Goal: Information Seeking & Learning: Compare options

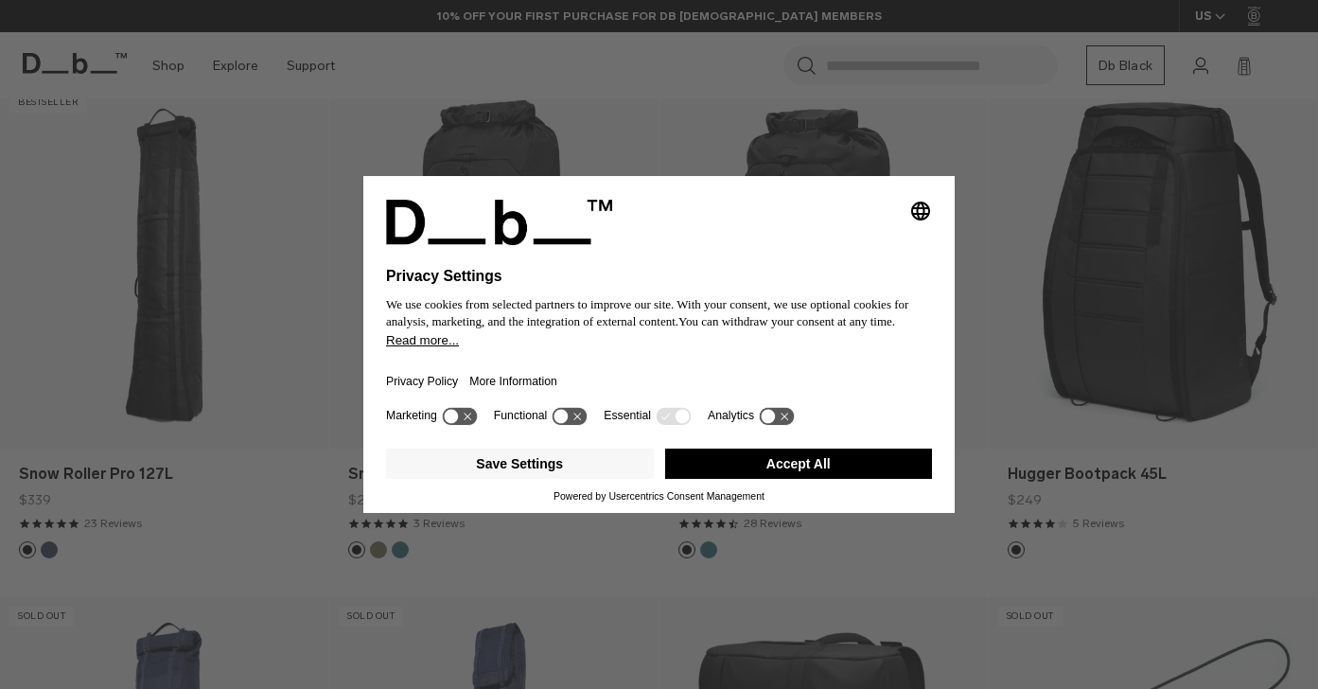
click at [774, 456] on button "Accept All" at bounding box center [799, 464] width 268 height 30
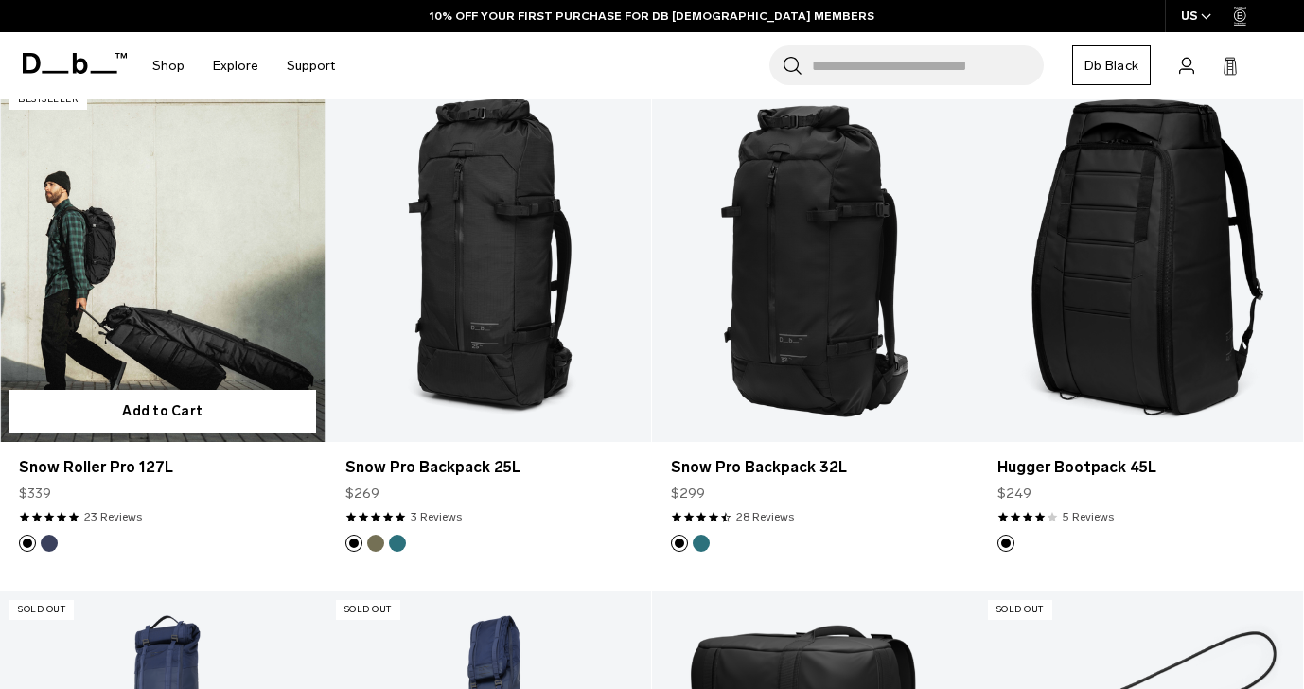
click at [278, 334] on link "Snow Roller Pro 127L" at bounding box center [163, 261] width 326 height 362
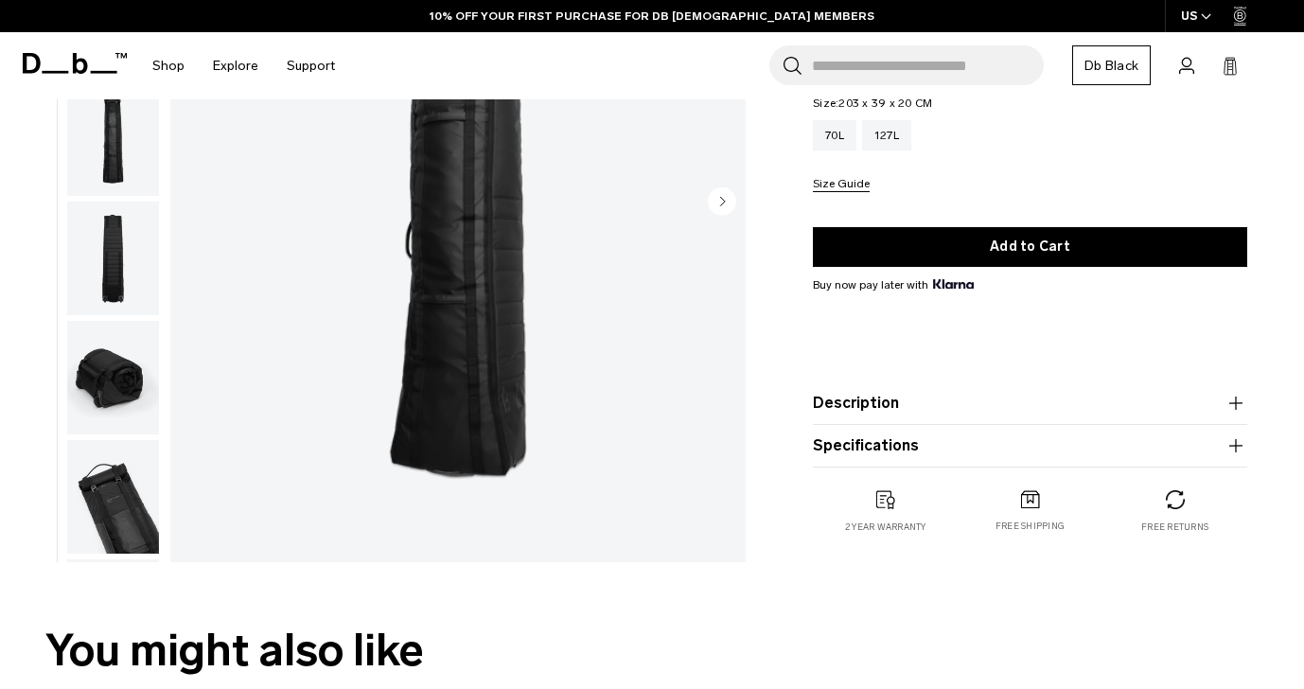
click at [104, 383] on img "button" at bounding box center [113, 378] width 92 height 114
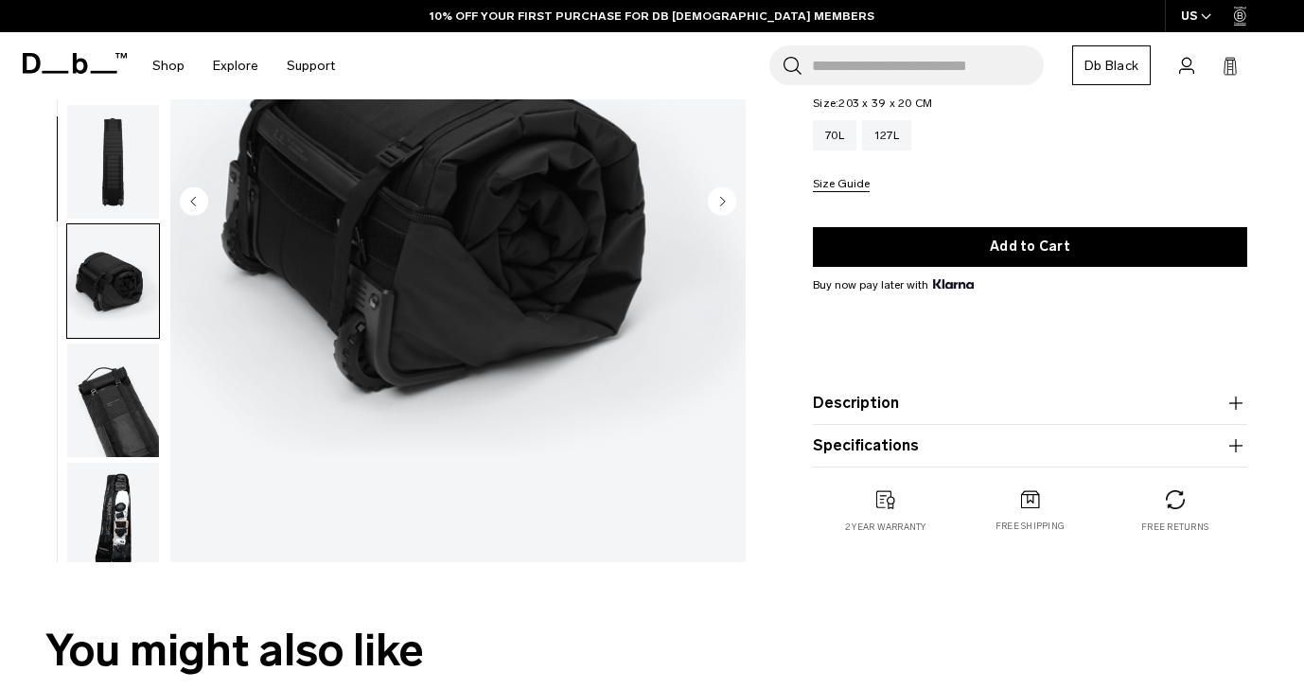
scroll to position [469, 0]
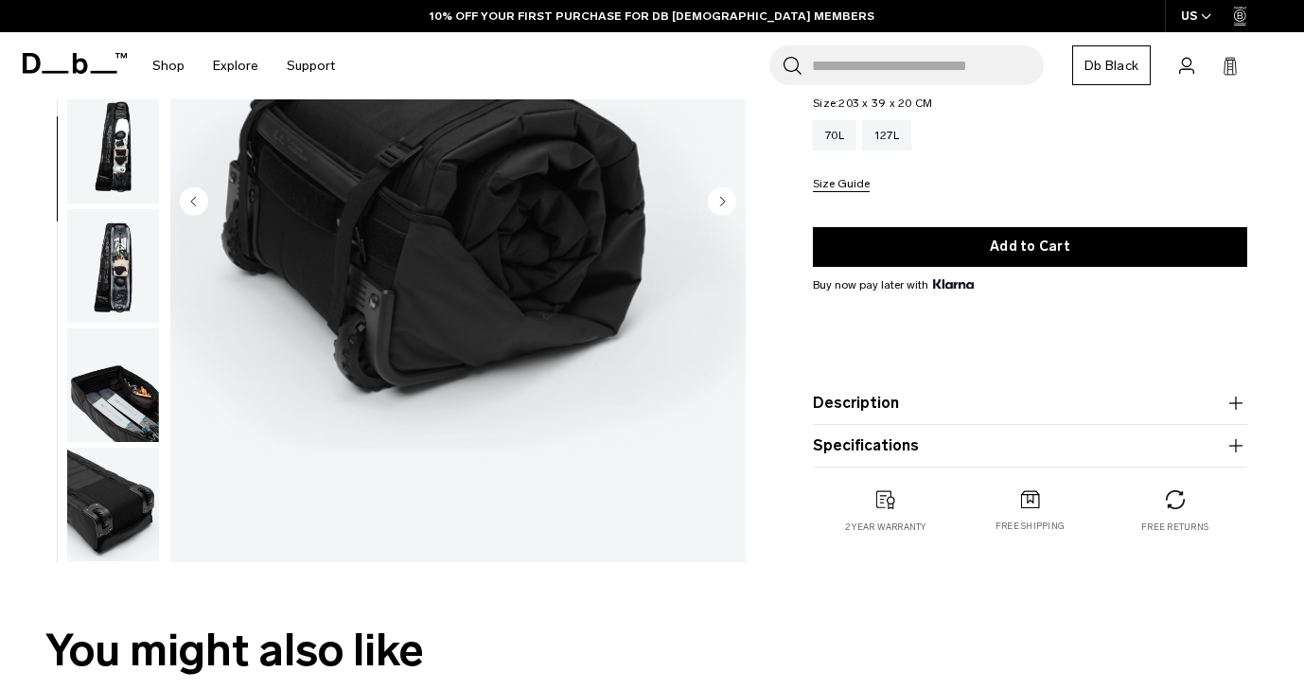
click at [127, 513] on img "button" at bounding box center [113, 505] width 92 height 114
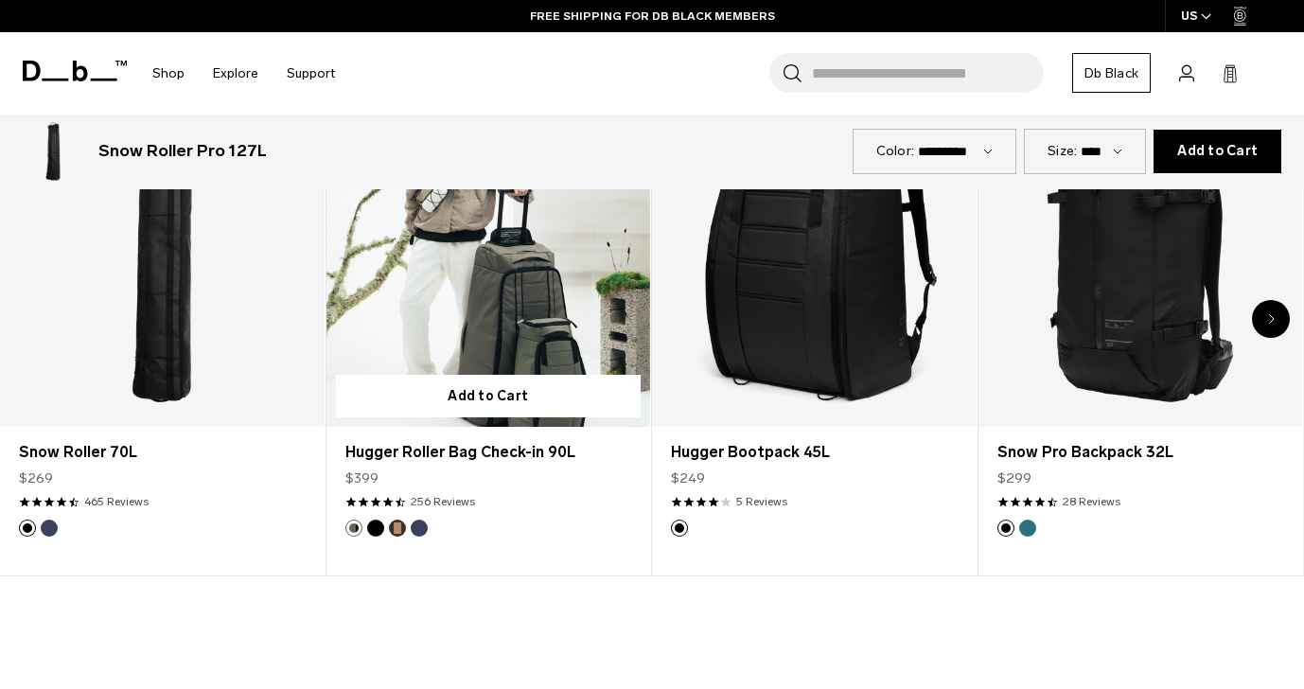
scroll to position [947, 0]
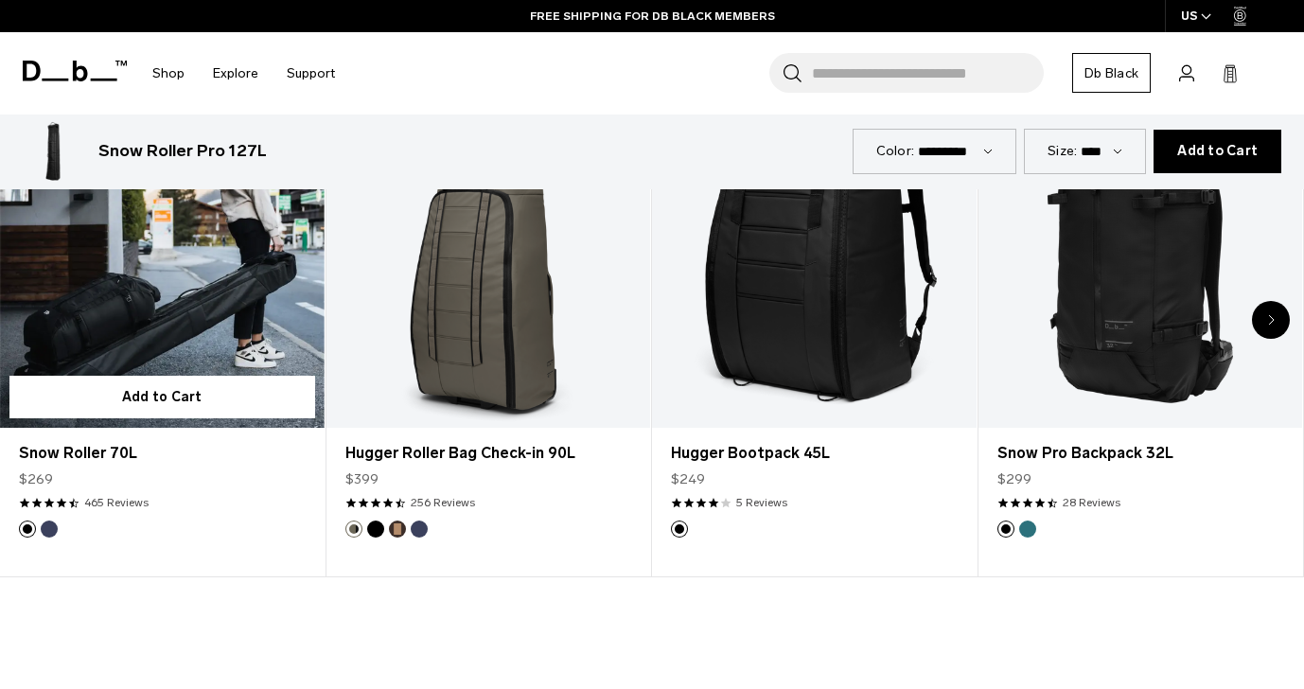
click at [224, 292] on link "Snow Roller 70L" at bounding box center [162, 248] width 325 height 361
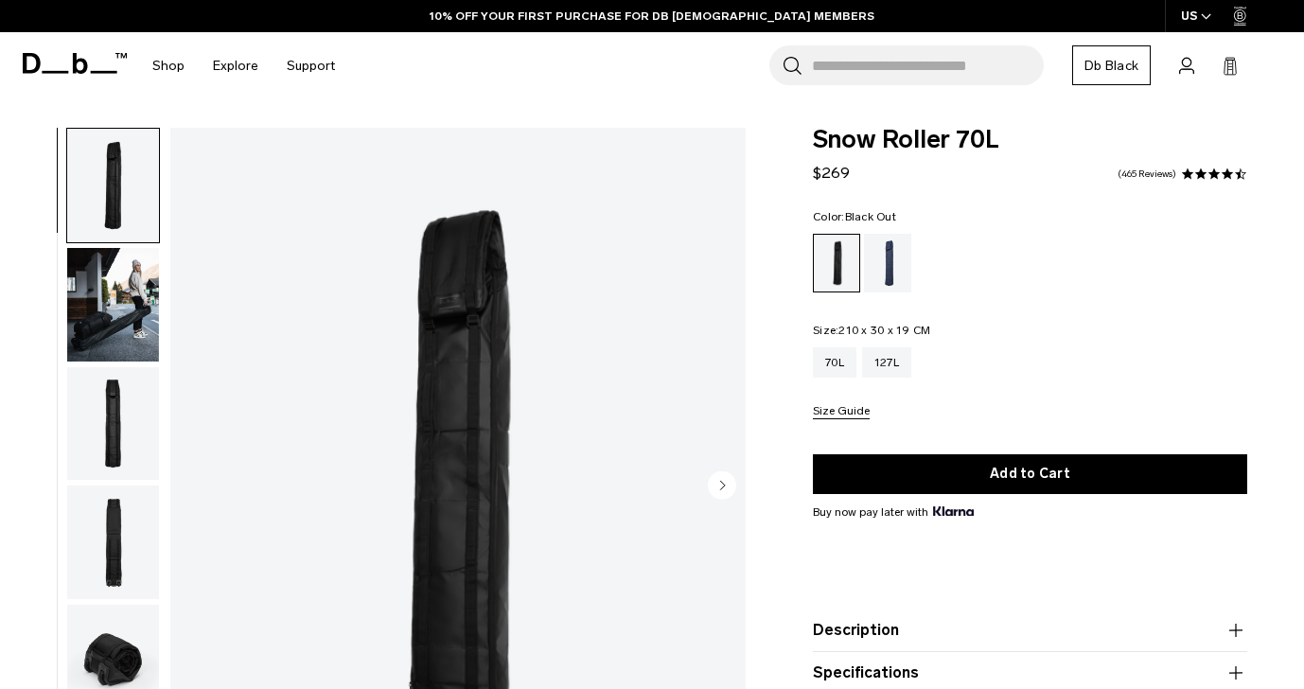
click at [127, 317] on img "button" at bounding box center [113, 305] width 92 height 114
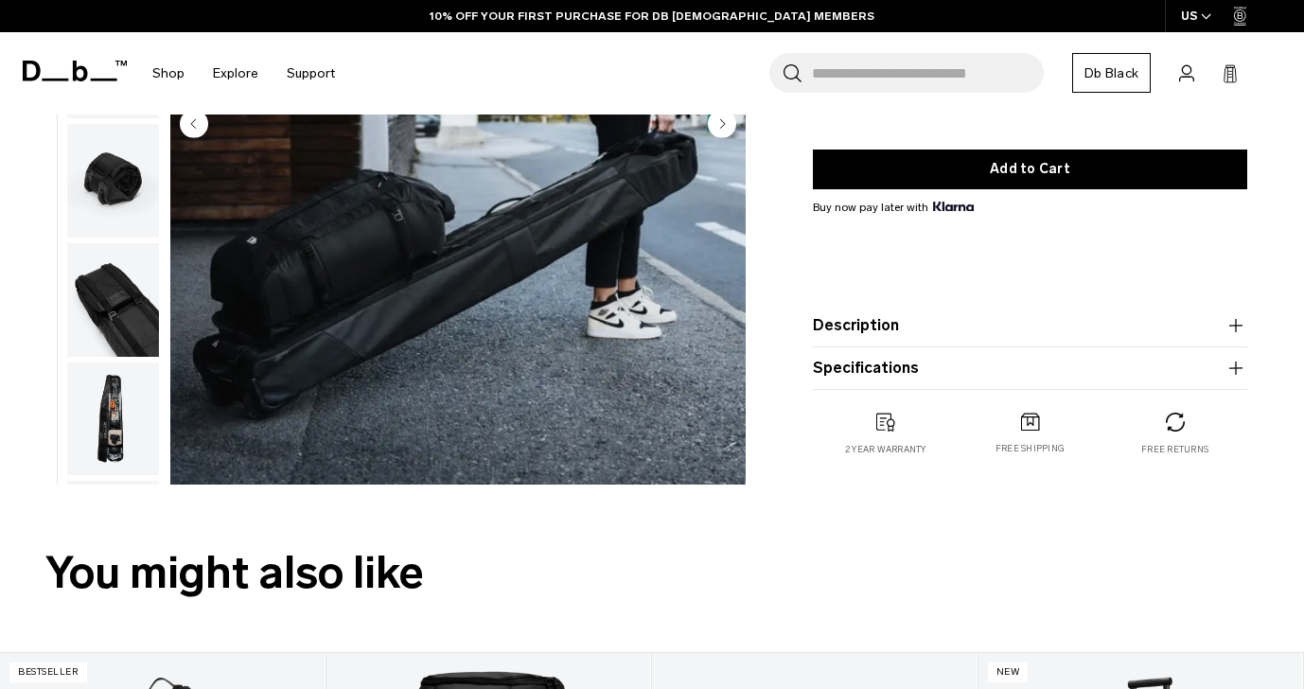
scroll to position [379, 0]
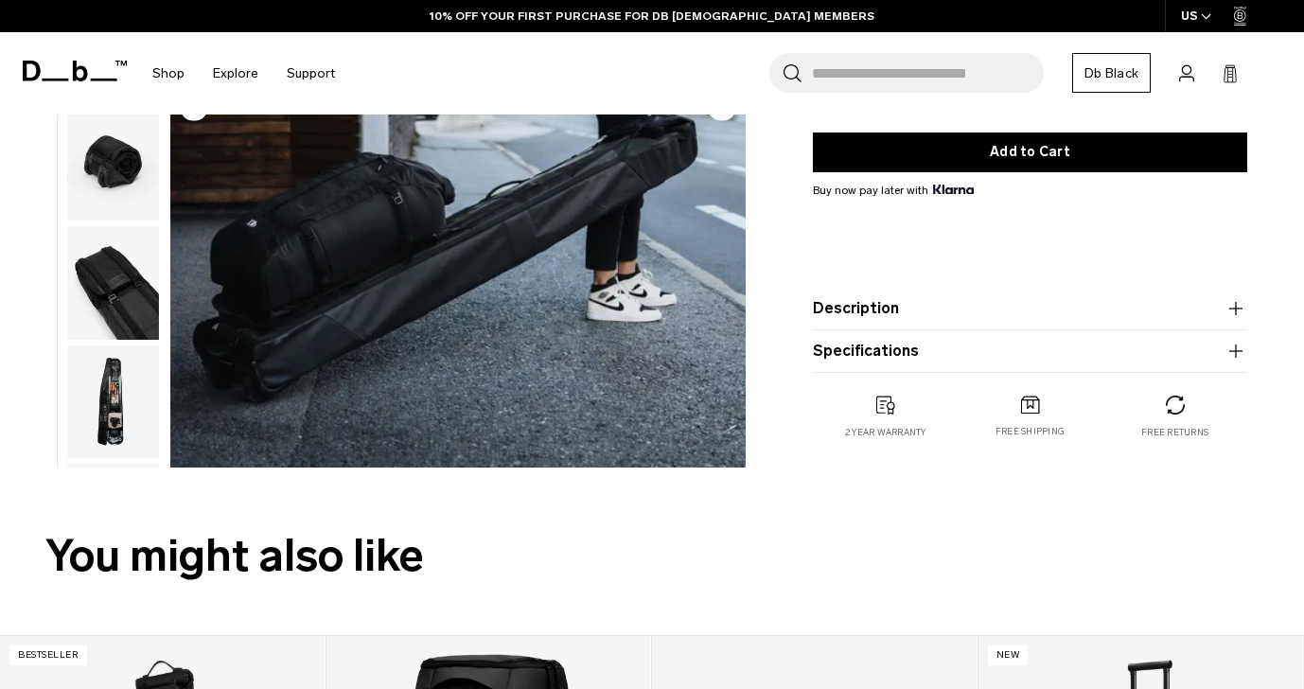
click at [900, 301] on button "Description" at bounding box center [1030, 308] width 434 height 23
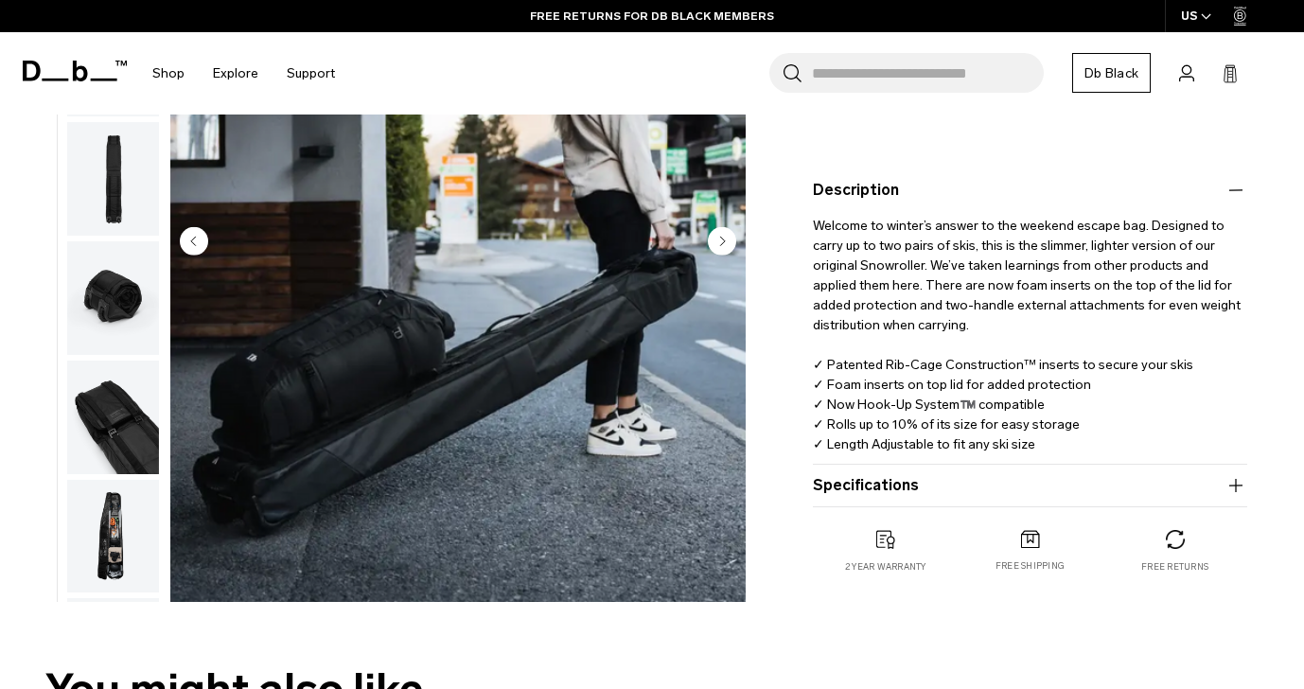
scroll to position [473, 0]
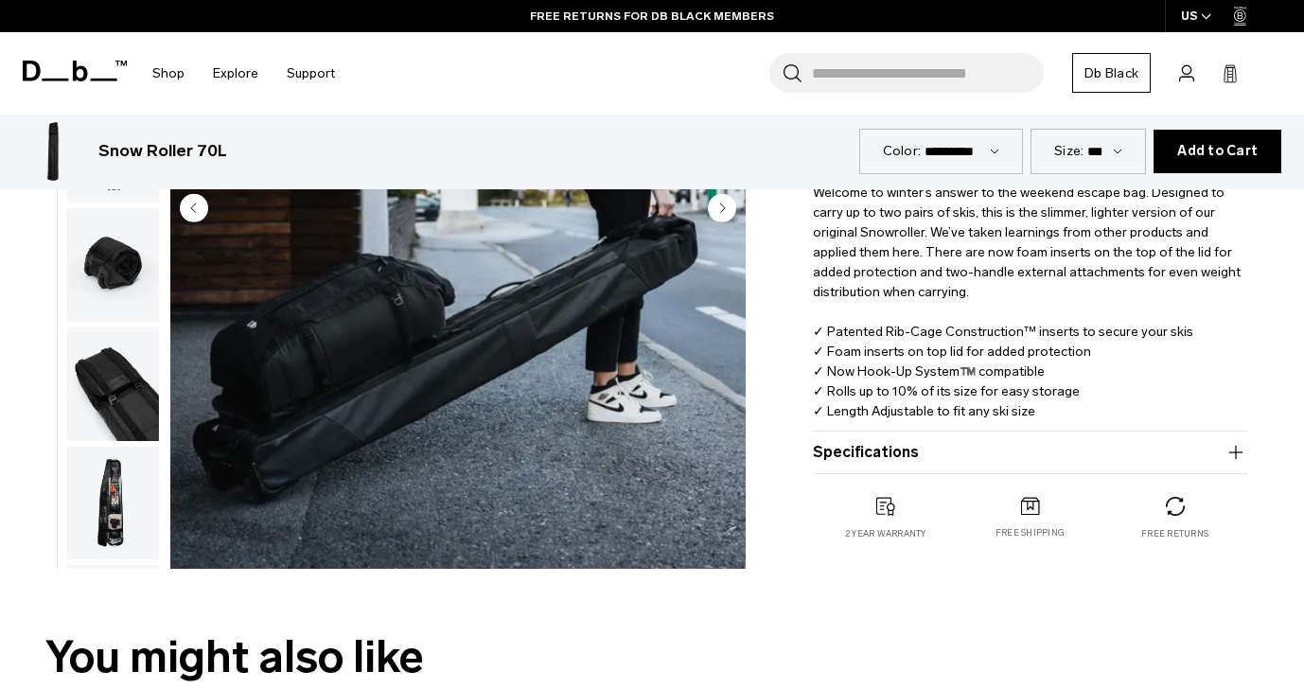
click at [104, 492] on img "button" at bounding box center [113, 503] width 92 height 114
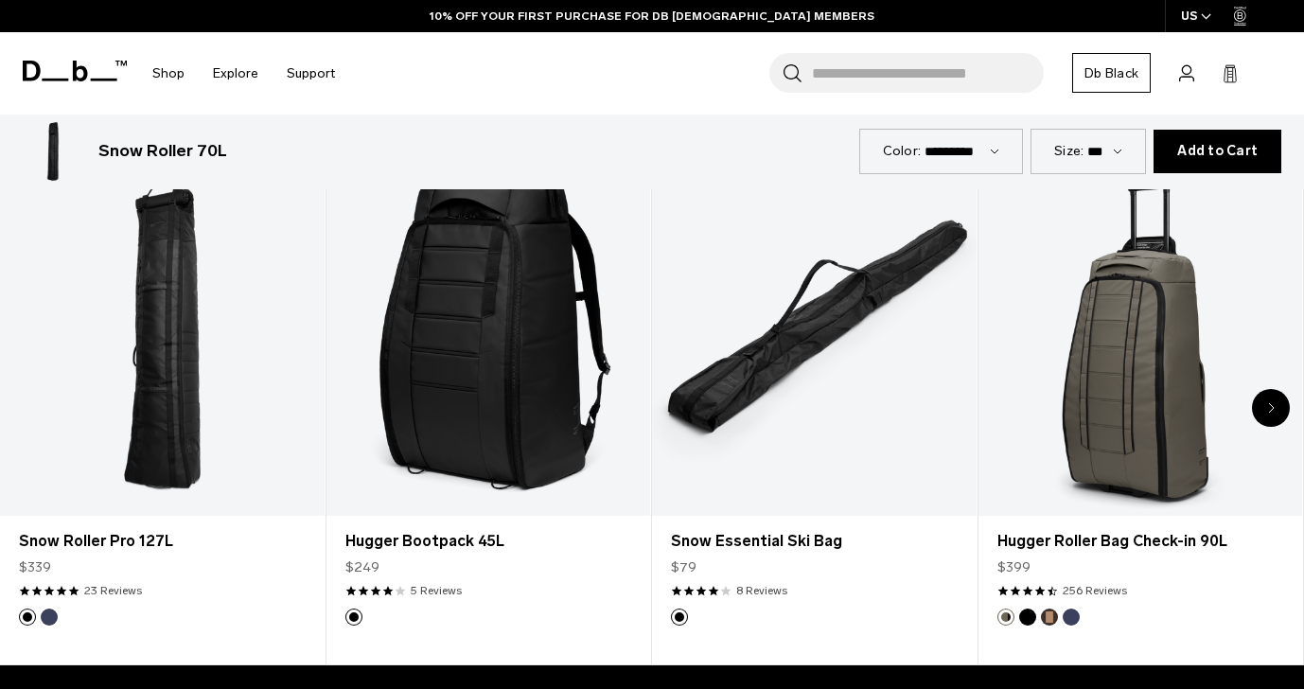
scroll to position [947, 0]
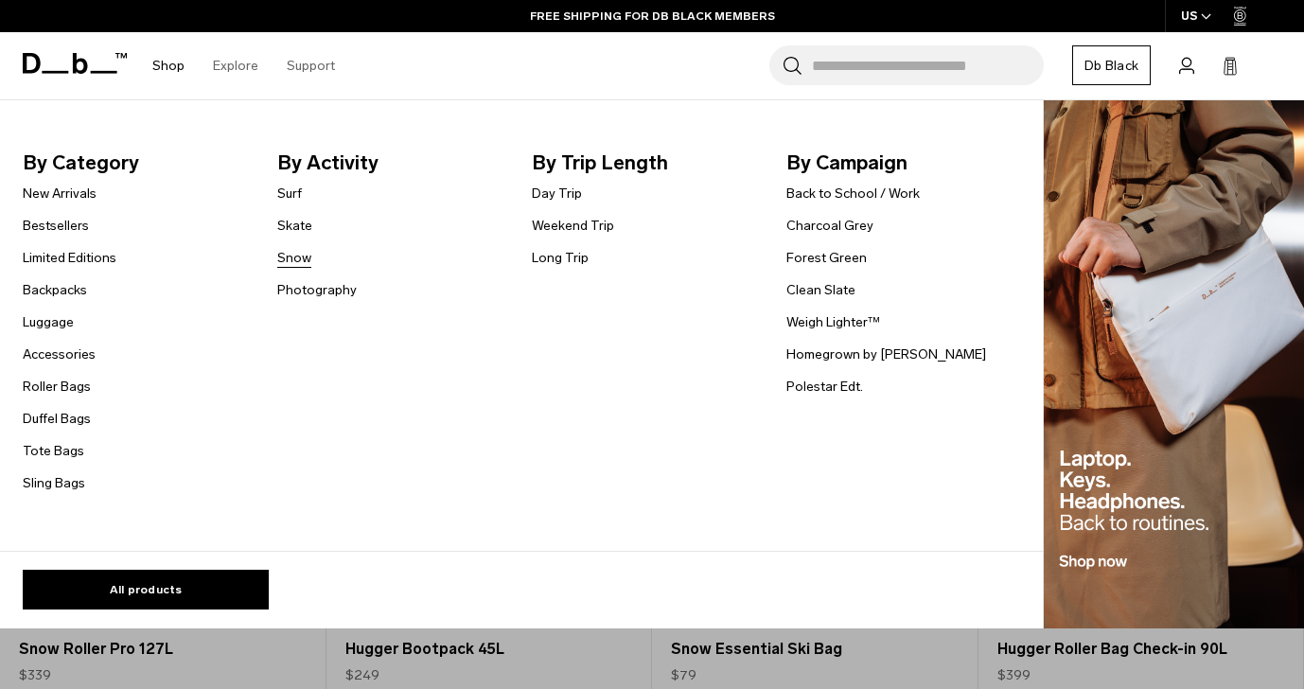
click at [305, 262] on link "Snow" at bounding box center [294, 258] width 34 height 20
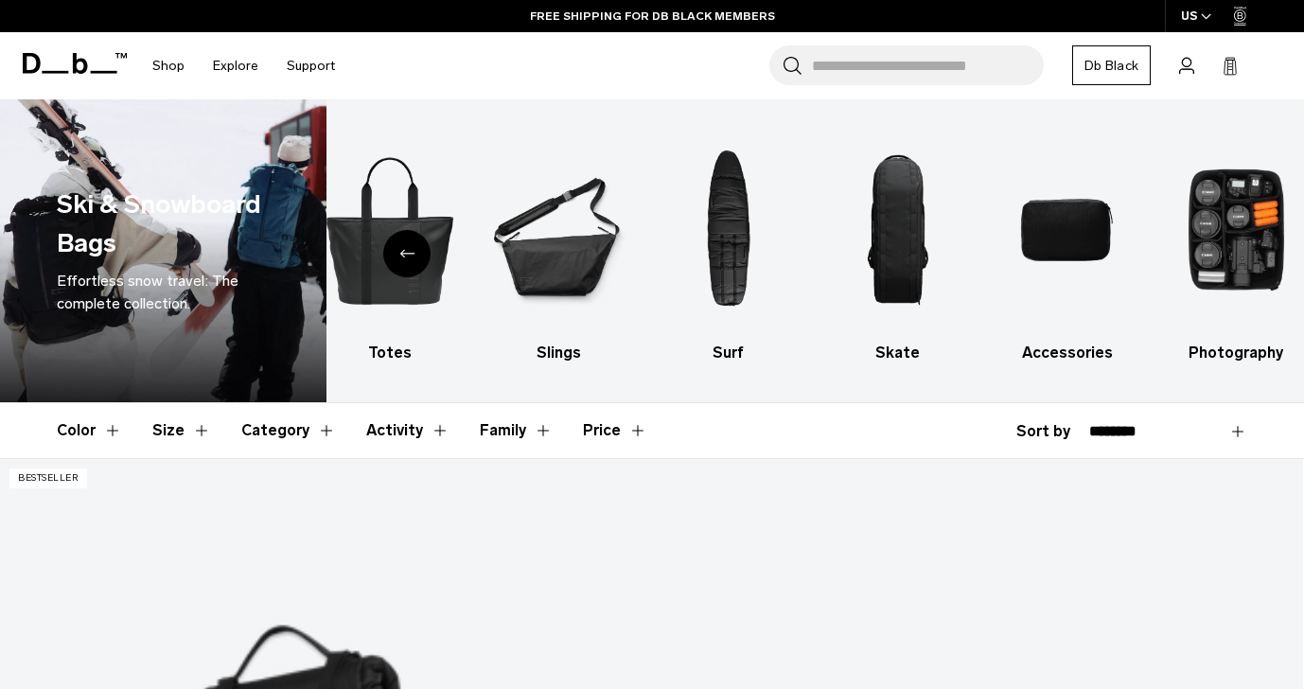
click at [378, 425] on button "Activity" at bounding box center [407, 430] width 83 height 55
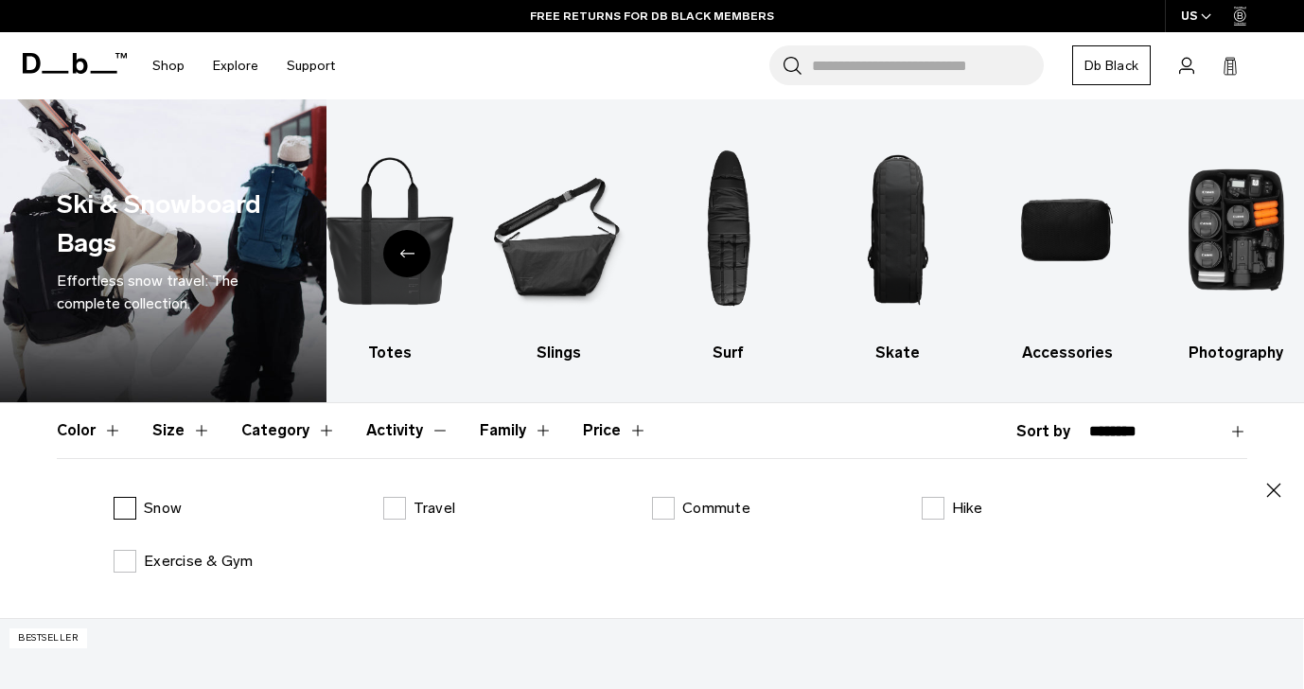
click at [120, 510] on label "Snow" at bounding box center [148, 508] width 68 height 23
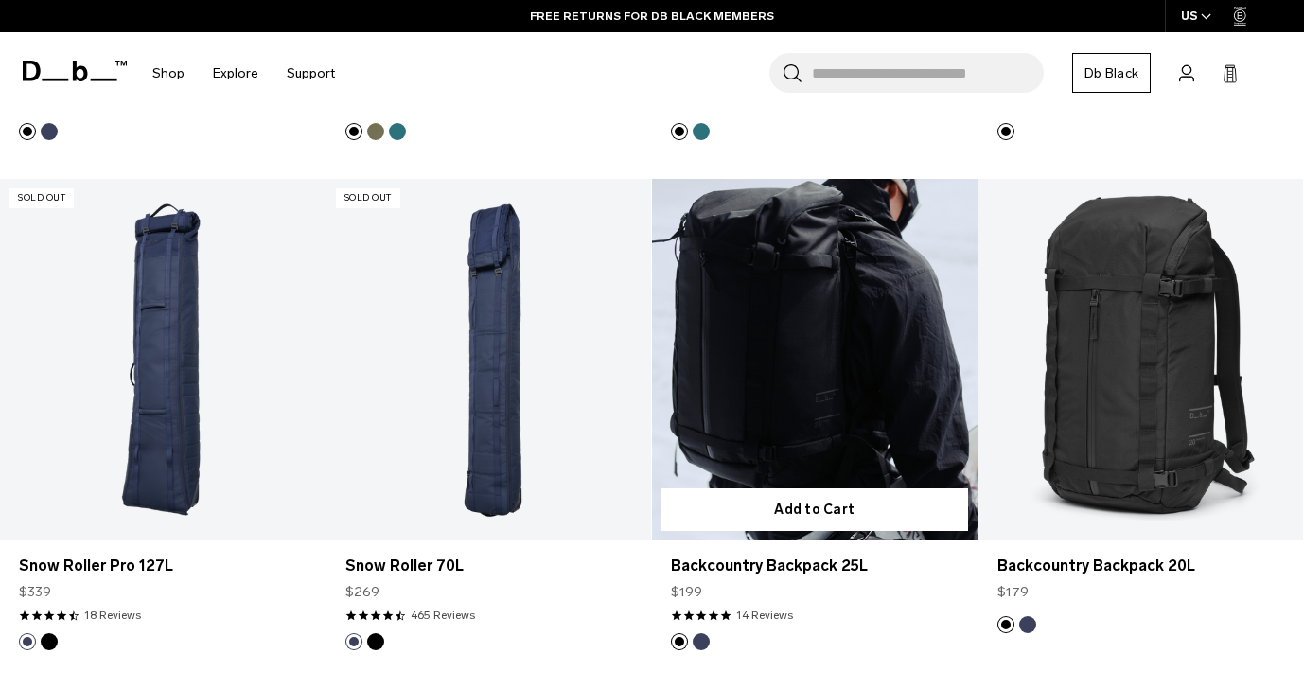
scroll to position [1041, 0]
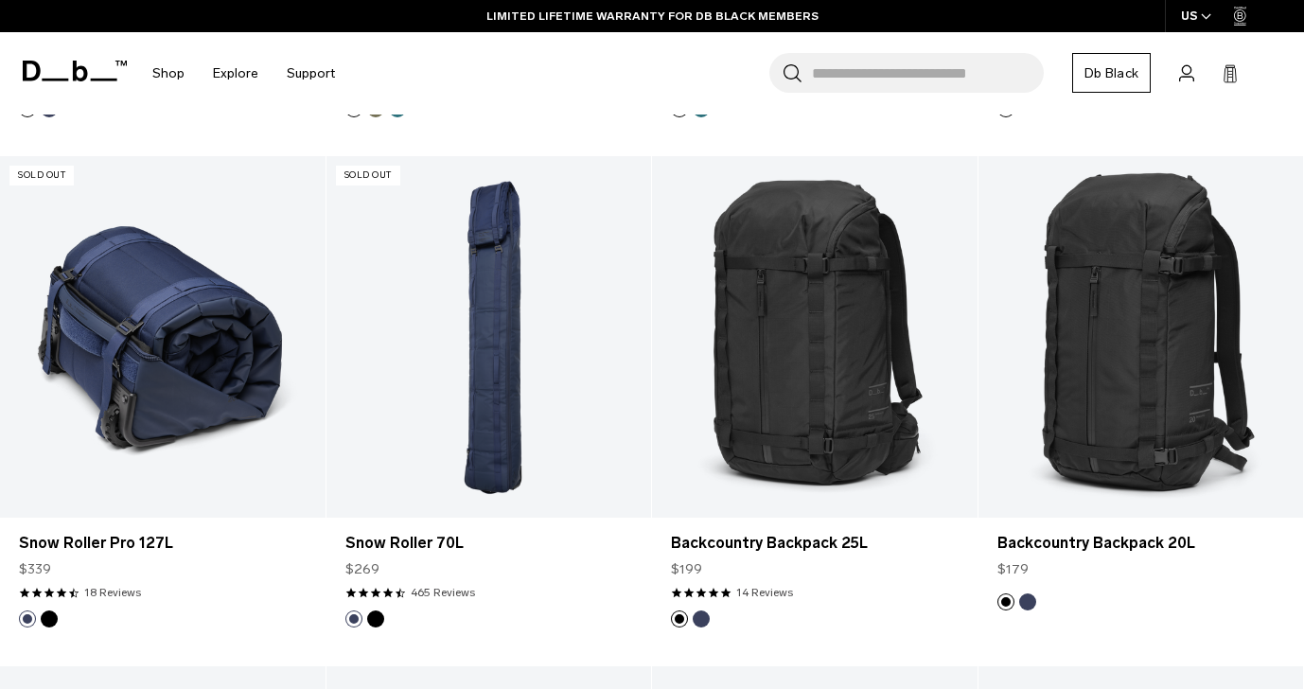
click at [256, 334] on link "Snow Roller Pro 127L" at bounding box center [163, 337] width 326 height 362
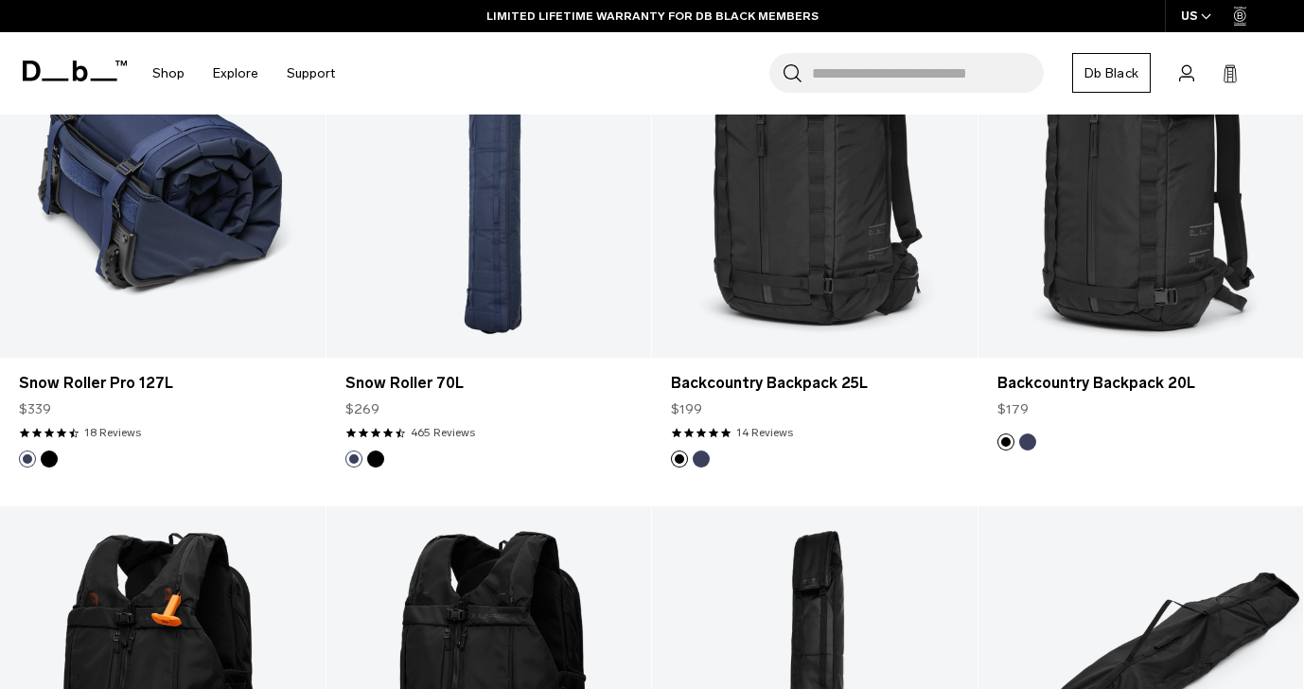
scroll to position [881, 0]
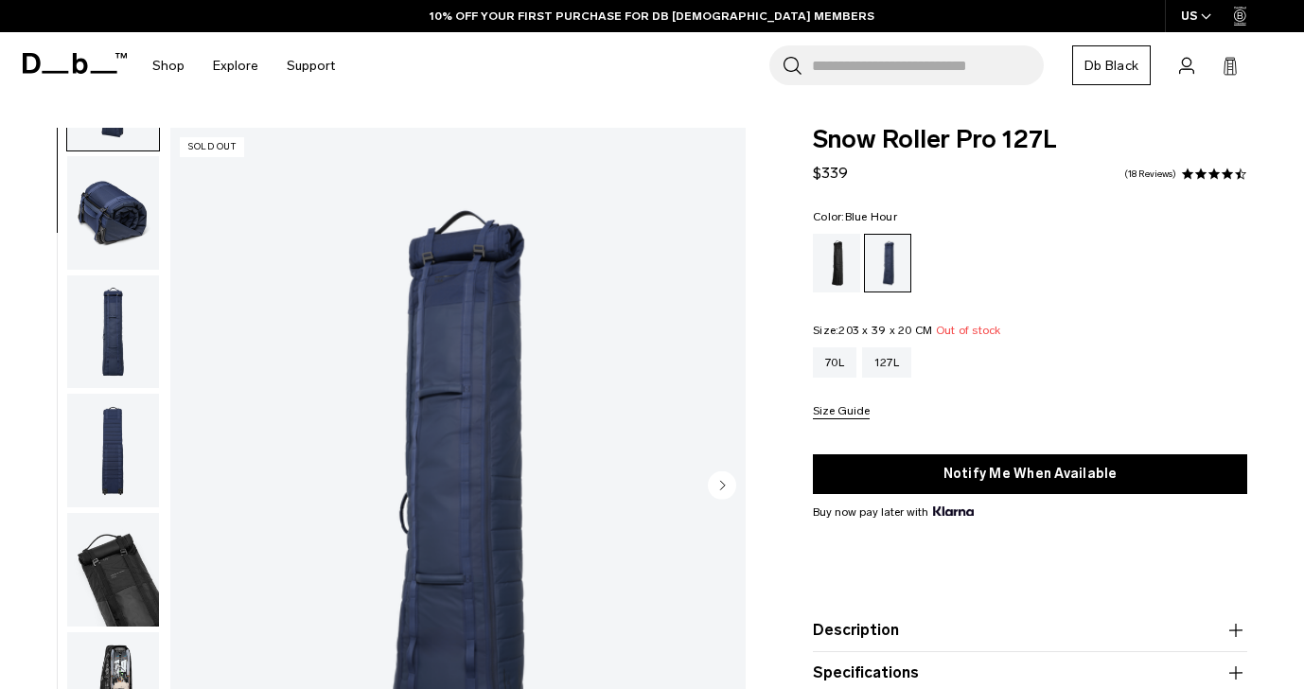
scroll to position [349, 0]
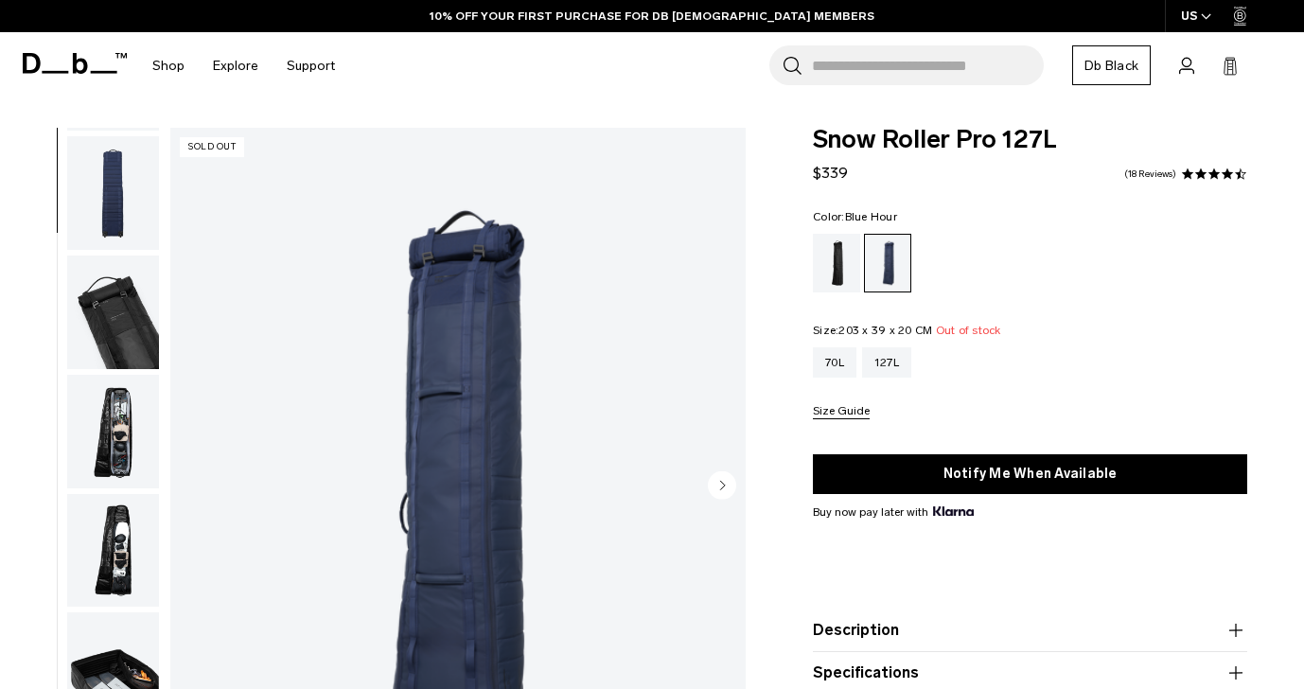
click at [124, 414] on img "button" at bounding box center [113, 432] width 92 height 114
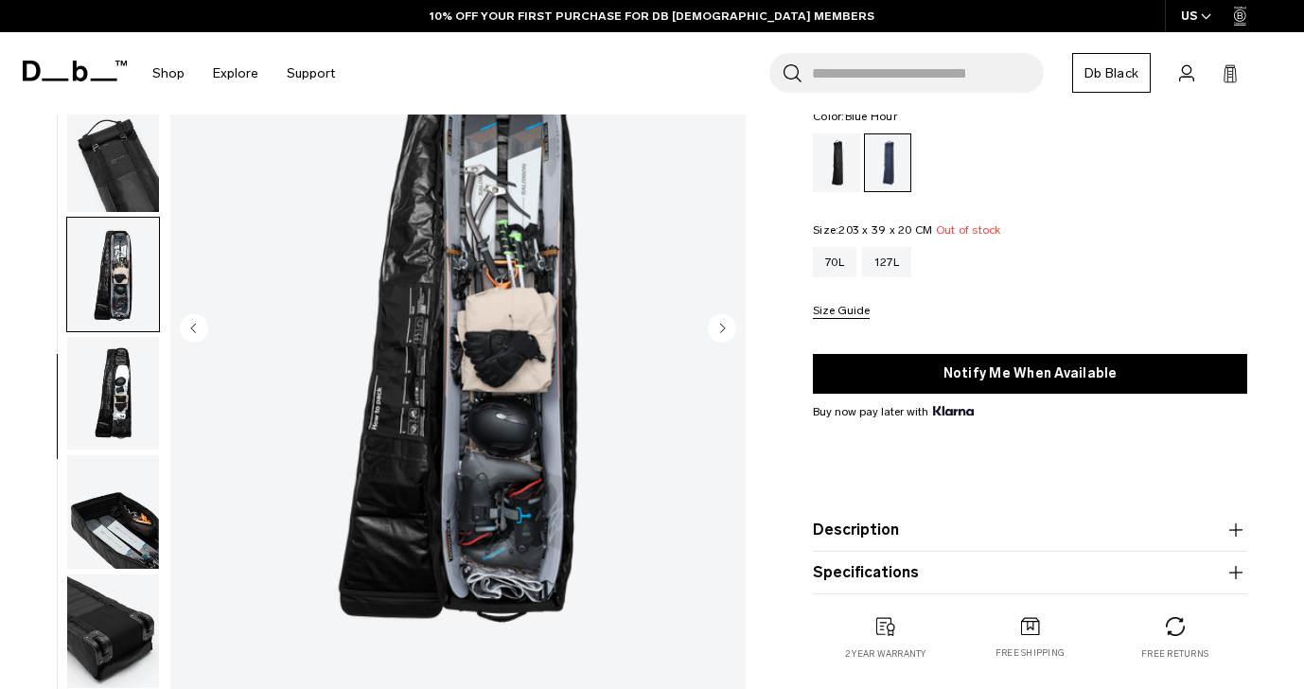
scroll to position [189, 0]
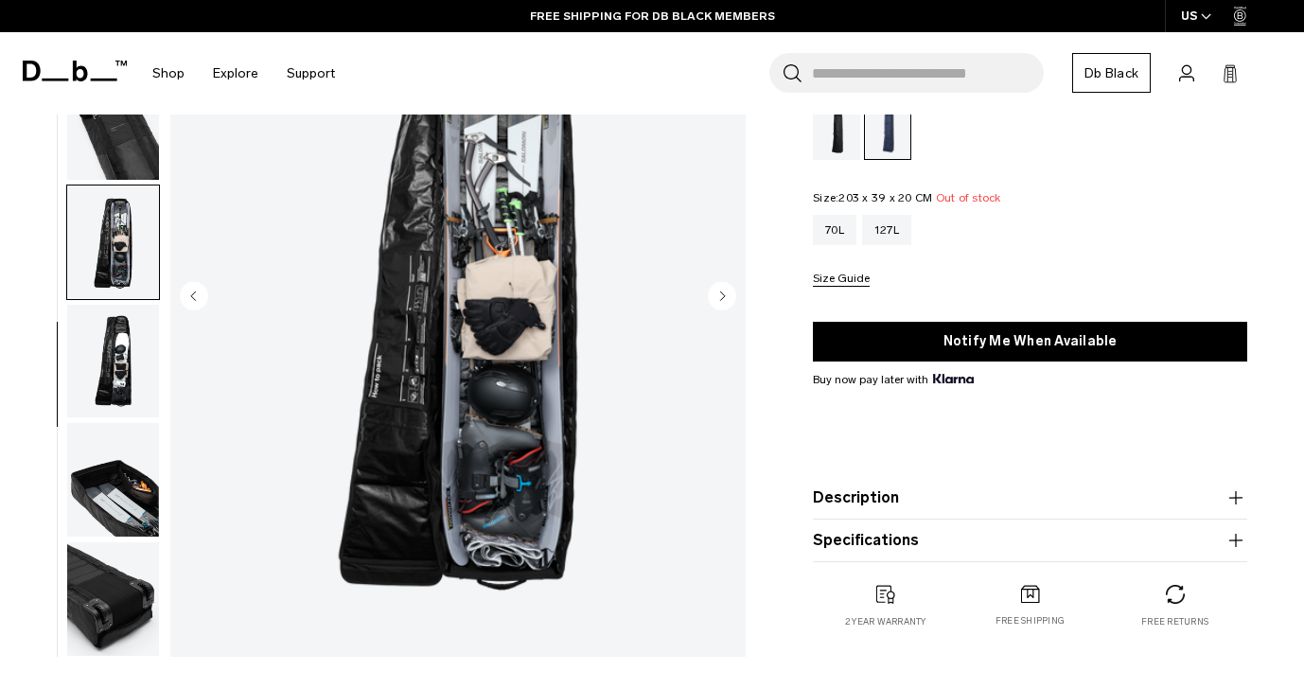
drag, startPoint x: 124, startPoint y: 372, endPoint x: 134, endPoint y: 389, distance: 20.0
click at [125, 374] on img "button" at bounding box center [113, 362] width 92 height 114
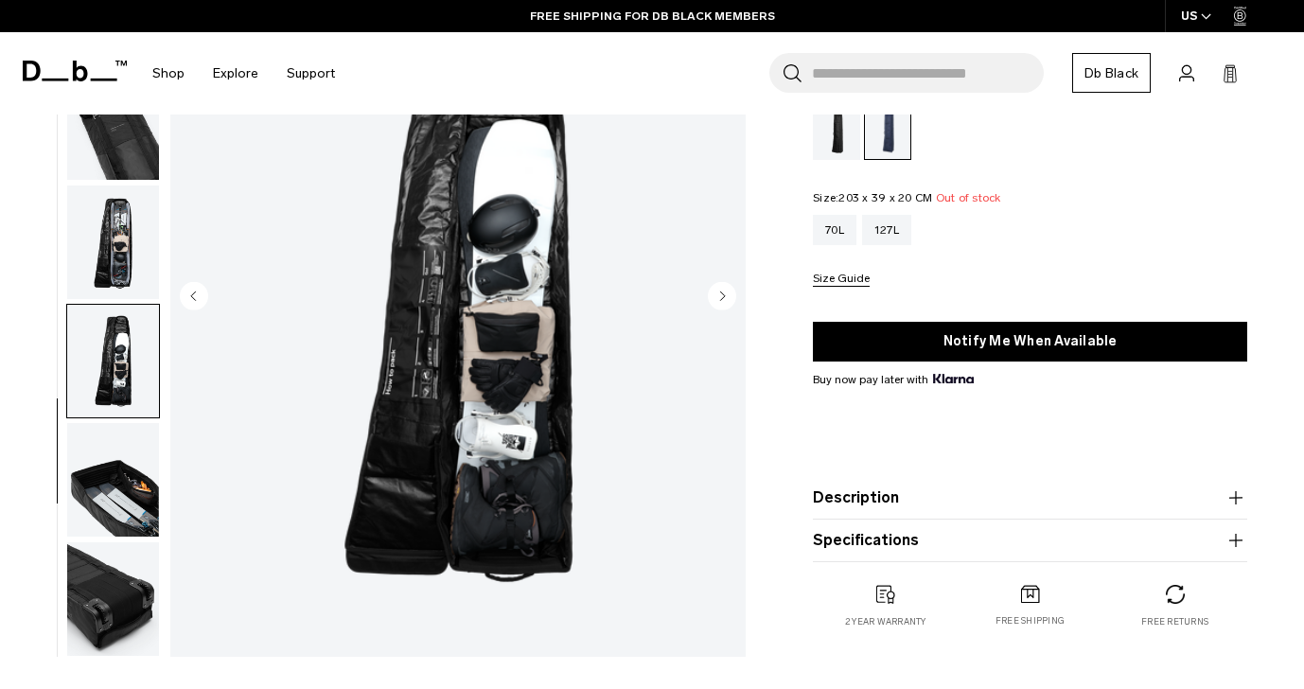
click at [124, 484] on img "button" at bounding box center [113, 480] width 92 height 114
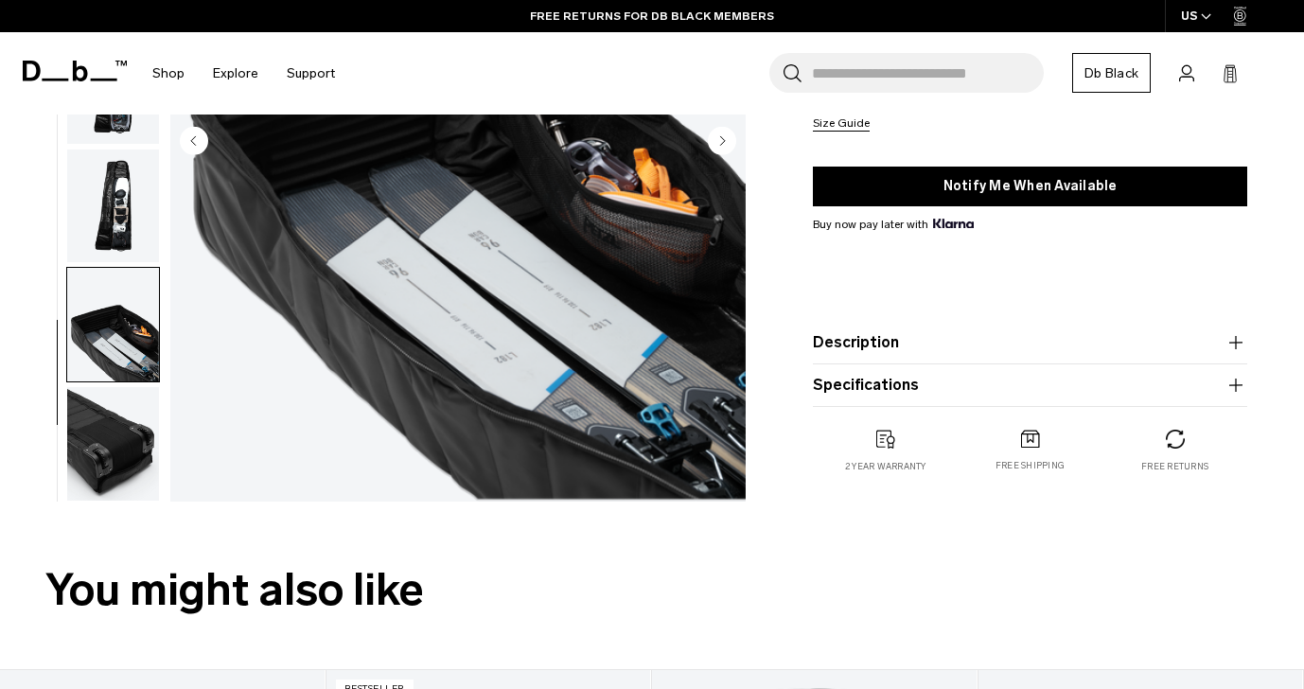
scroll to position [379, 0]
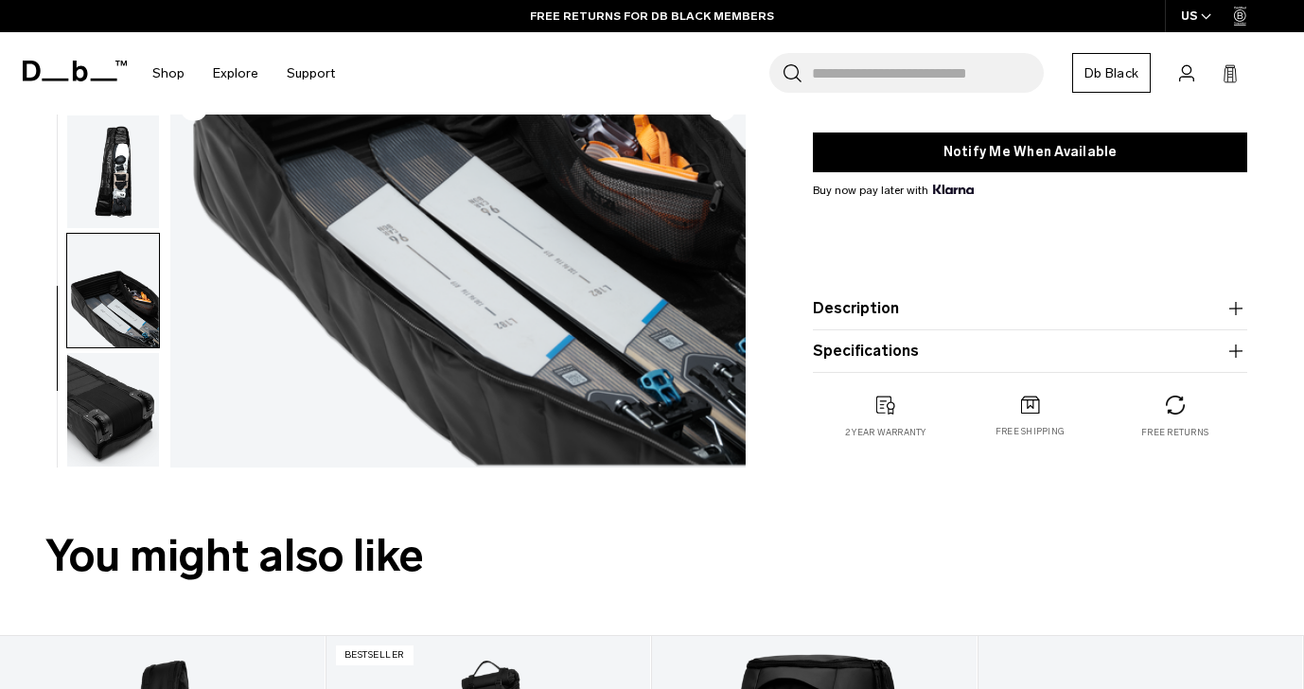
click at [113, 416] on img "button" at bounding box center [113, 410] width 92 height 114
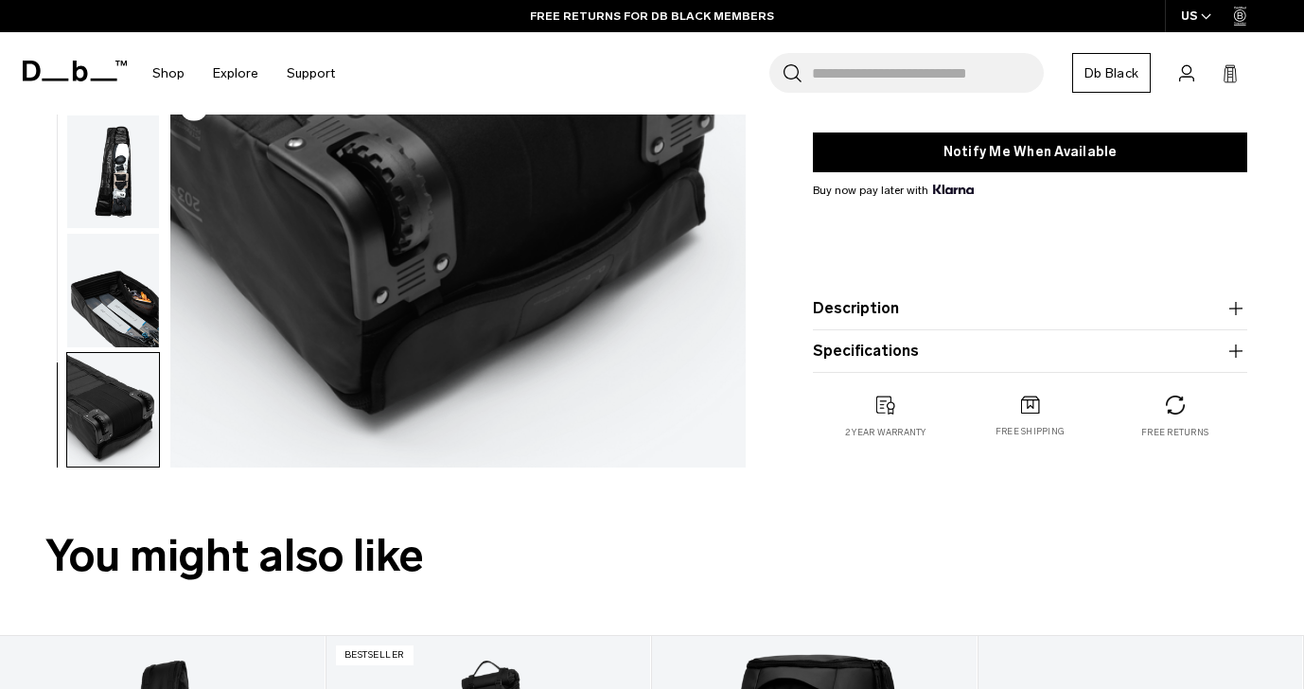
click at [927, 318] on button "Description" at bounding box center [1030, 308] width 434 height 23
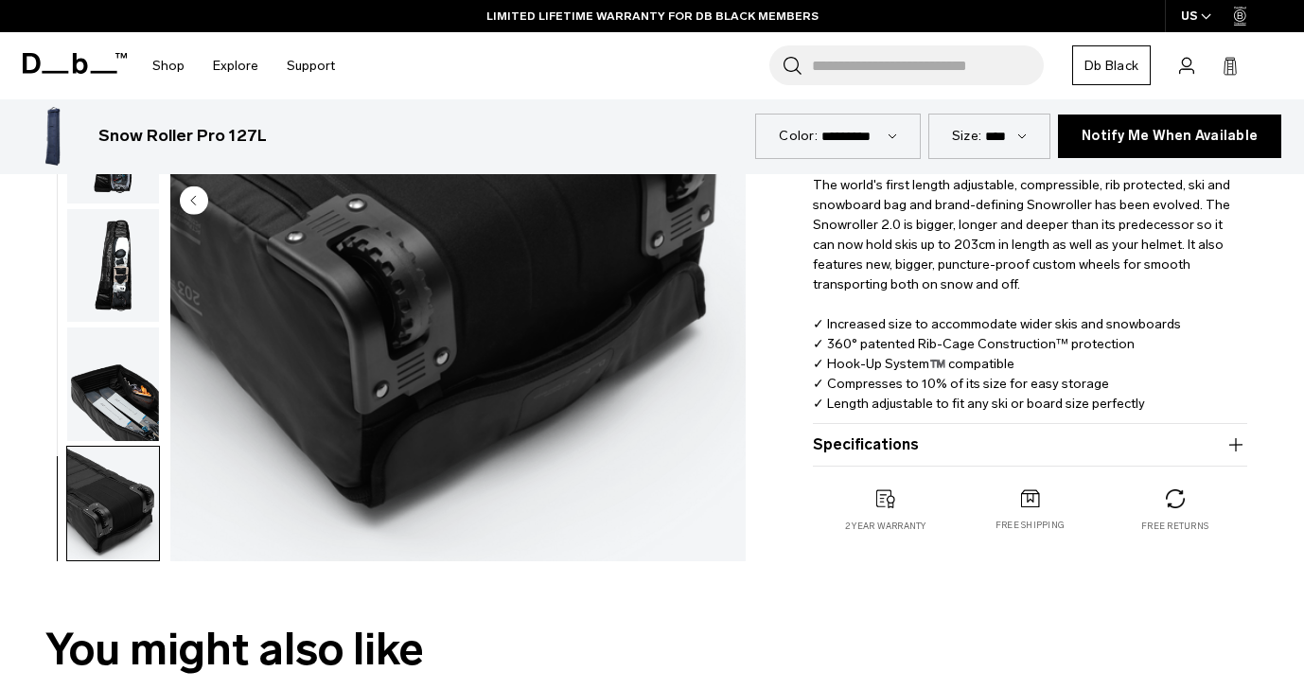
scroll to position [473, 0]
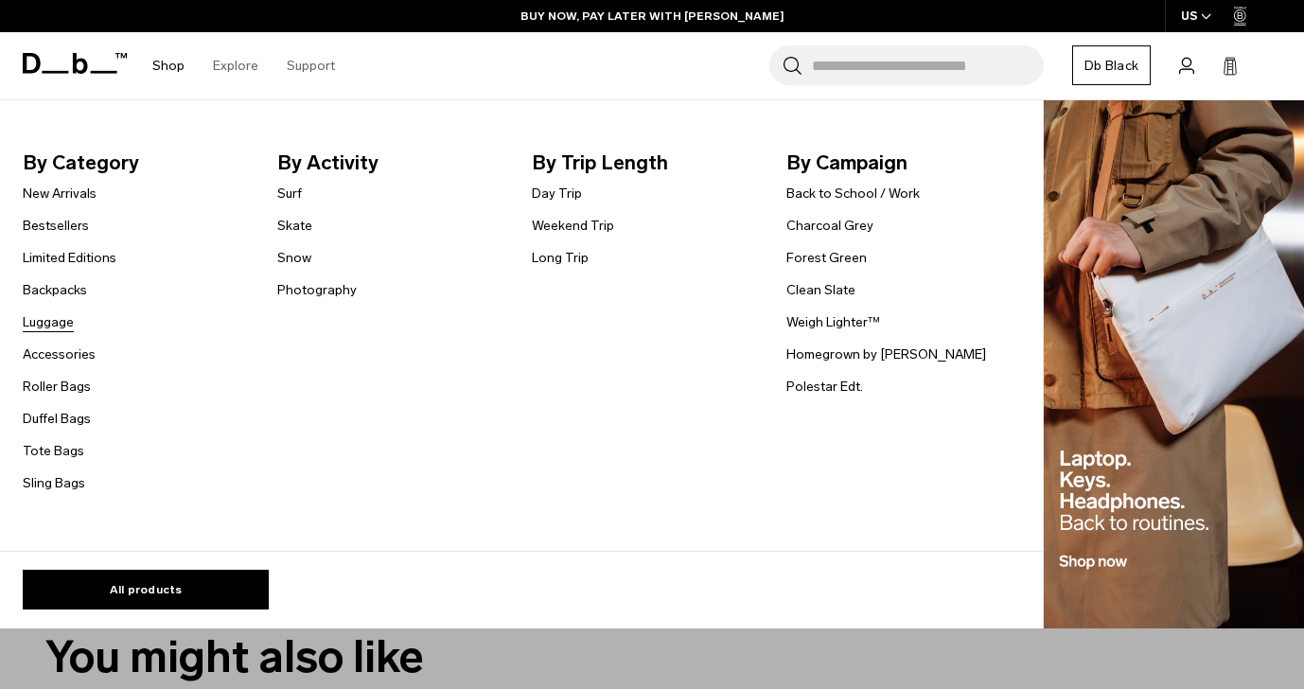
click at [60, 319] on link "Luggage" at bounding box center [48, 322] width 51 height 20
